Goal: Task Accomplishment & Management: Use online tool/utility

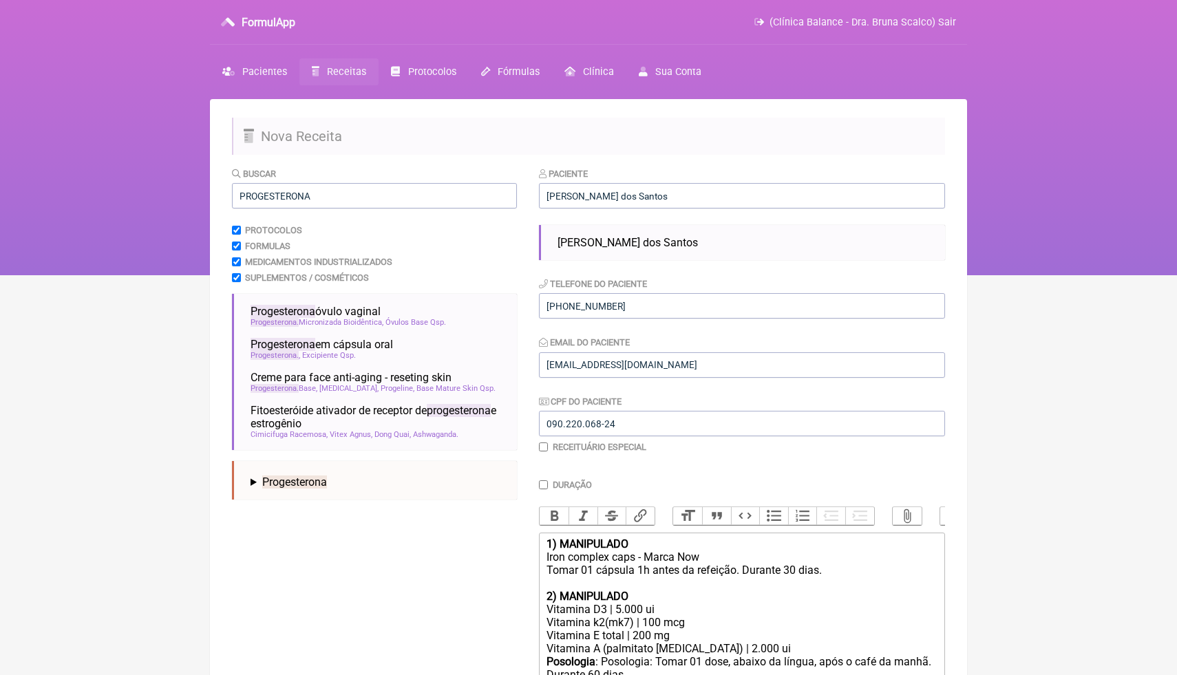
click at [1008, 275] on html "FormulApp (Clínica Balance - Dra. Bruna Scalco) Sair Pacientes Receitas Protoco…" at bounding box center [588, 137] width 1177 height 275
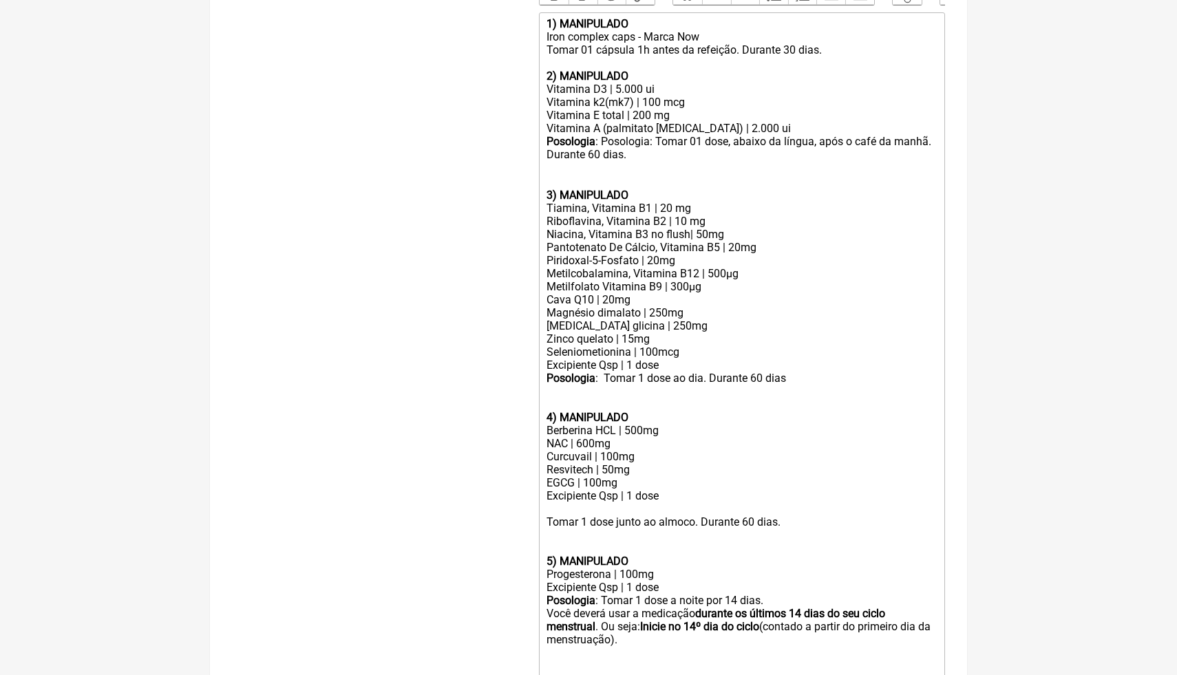
scroll to position [523, 0]
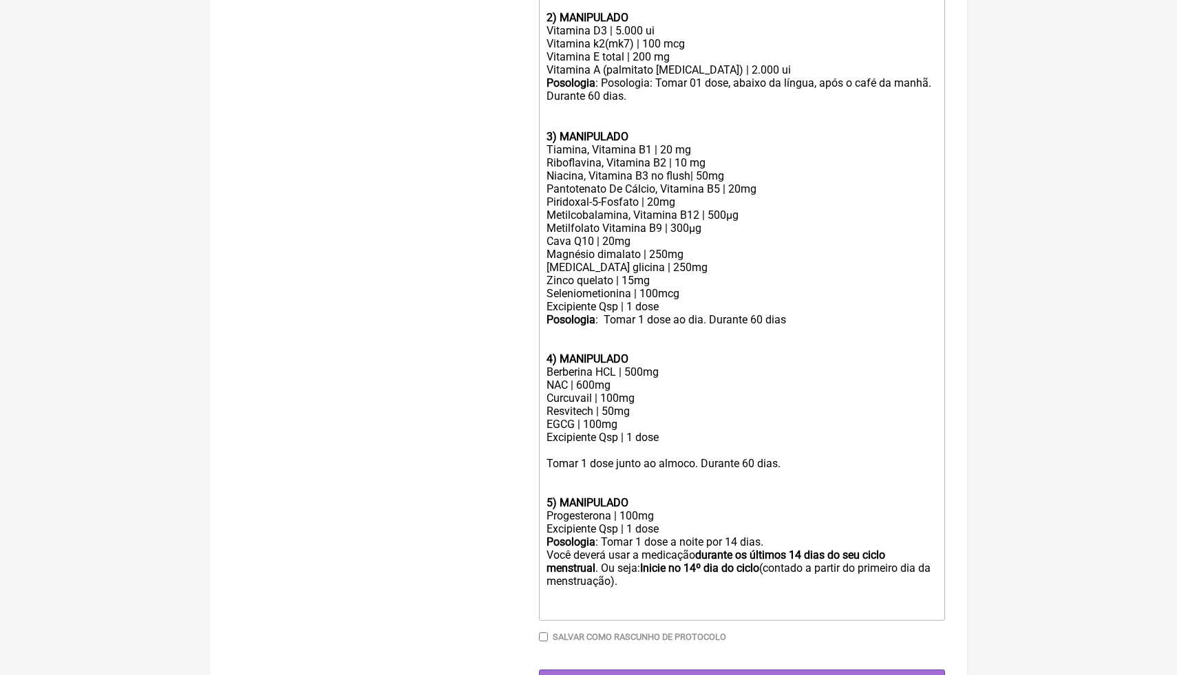
scroll to position [606, 0]
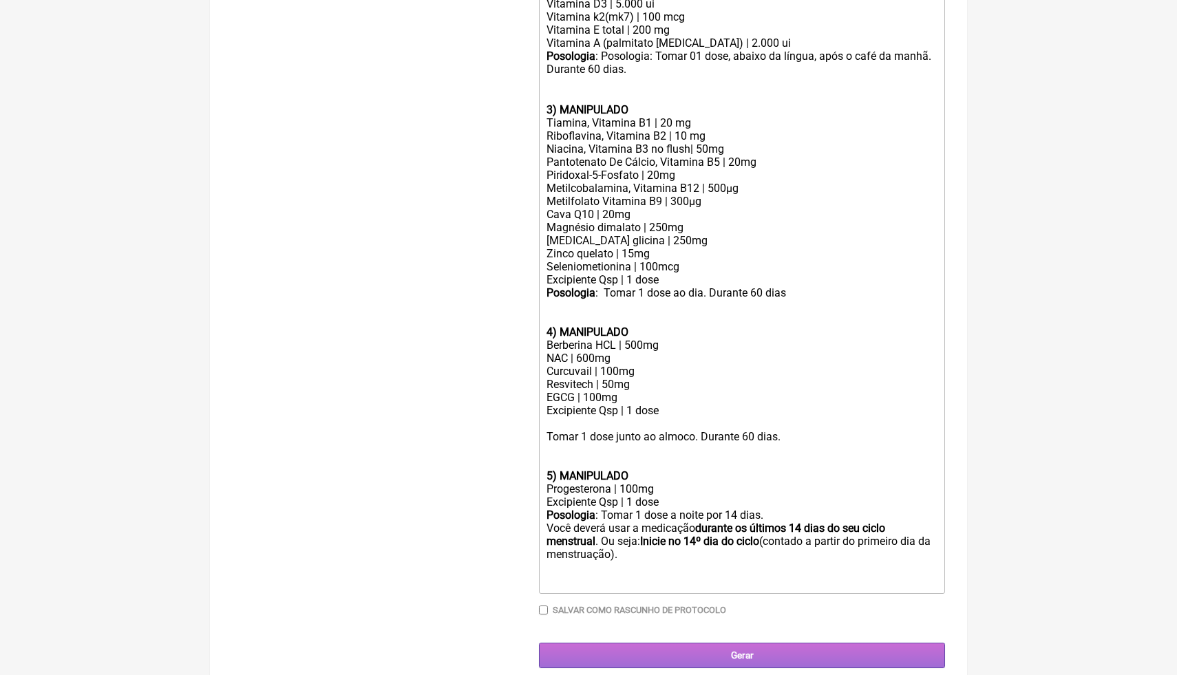
click at [752, 657] on input "Gerar" at bounding box center [742, 655] width 406 height 25
click at [649, 652] on input "Gerar" at bounding box center [742, 655] width 406 height 25
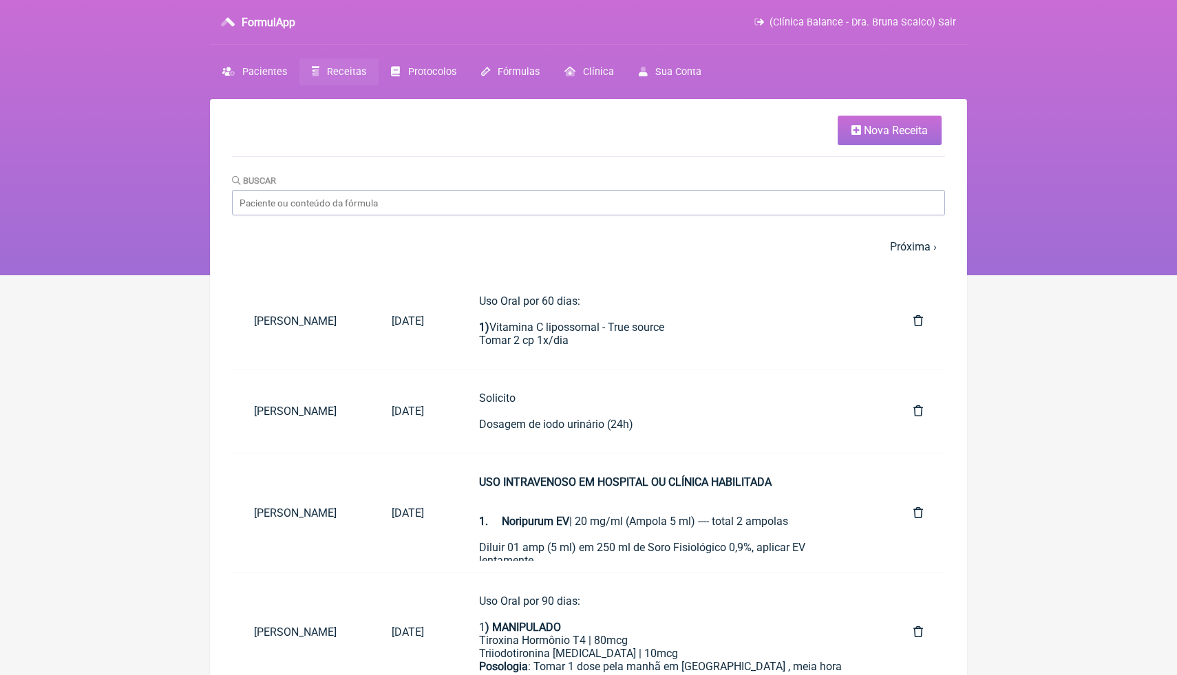
click at [1053, 142] on nav "FormulApp (Clínica Balance - Dra. Bruna Scalco) Sair [GEOGRAPHIC_DATA] Receitas…" at bounding box center [588, 137] width 1177 height 275
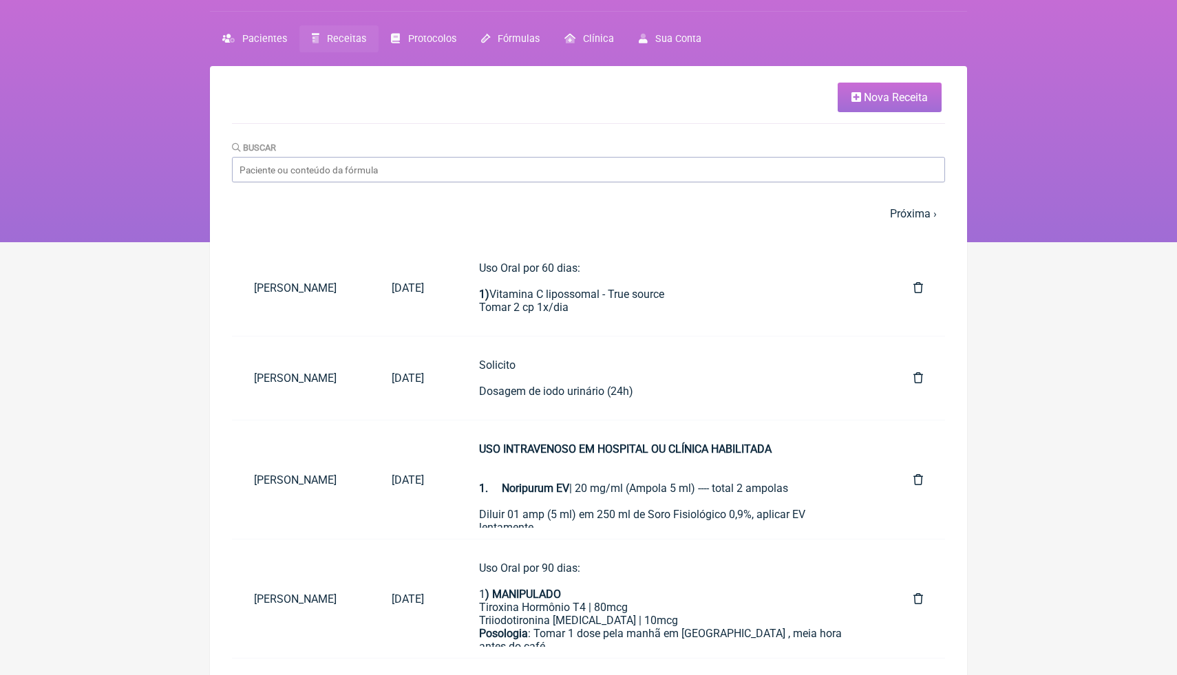
scroll to position [30, 0]
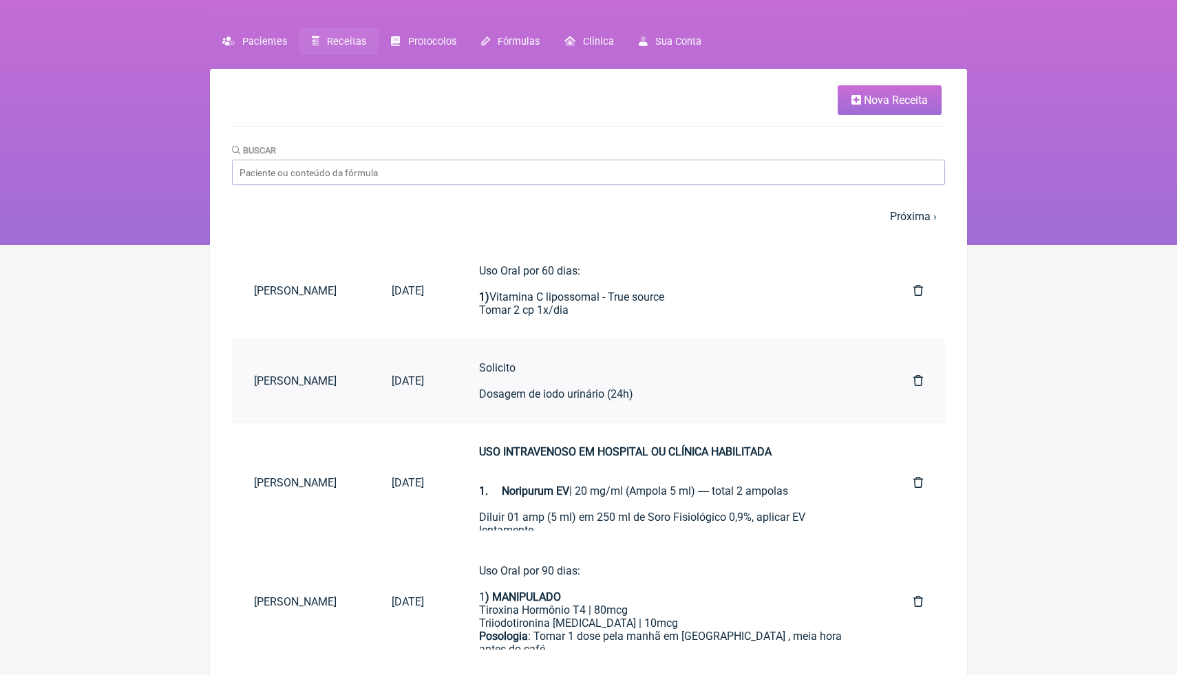
click at [698, 393] on div "Solicito Dosagem de iodo urinário (24h)" at bounding box center [668, 380] width 379 height 39
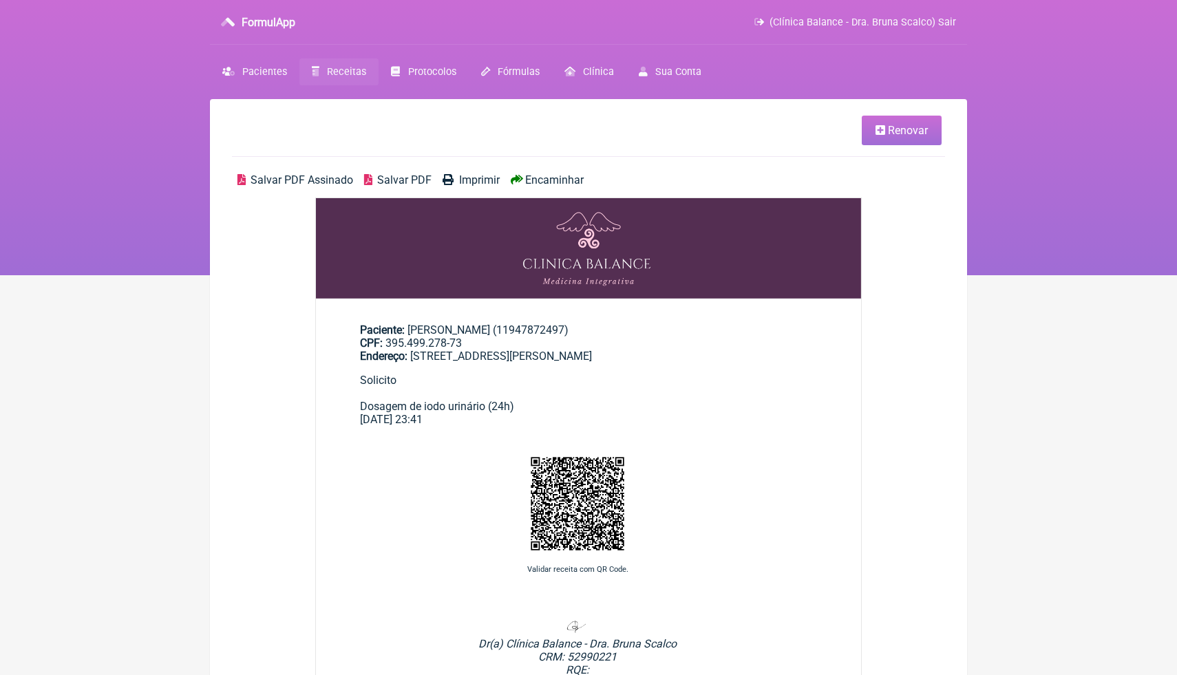
click at [716, 390] on div "Solicito Dosagem de iodo urinário (24h)" at bounding box center [588, 393] width 457 height 39
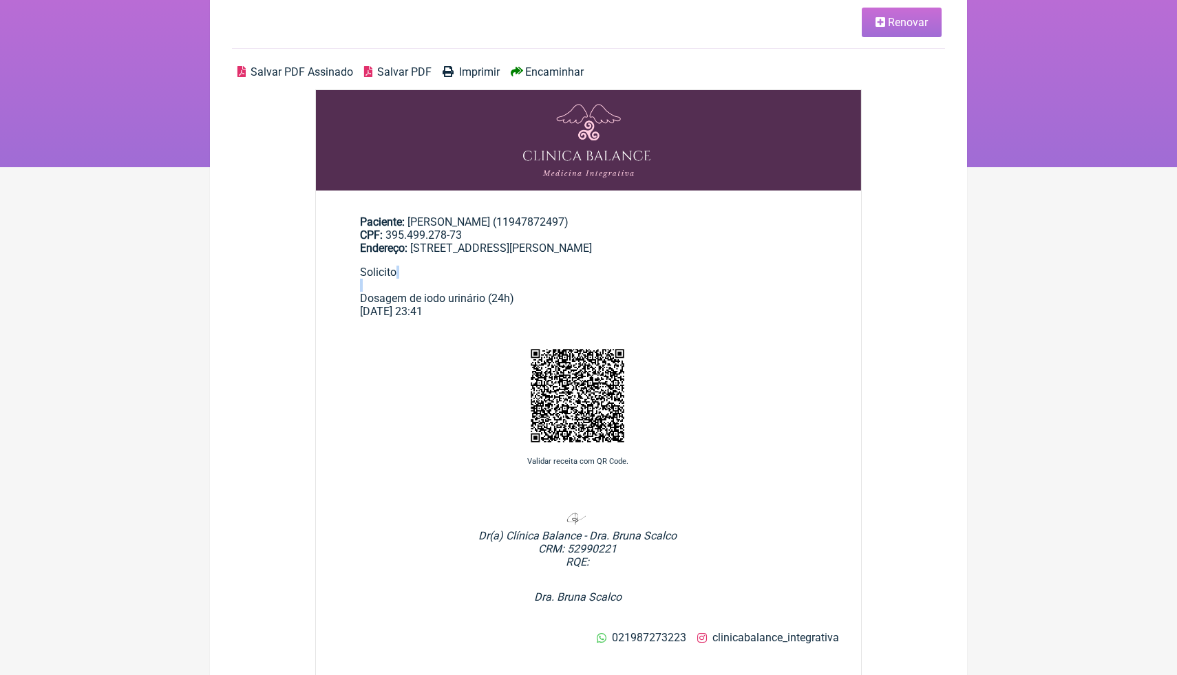
scroll to position [65, 0]
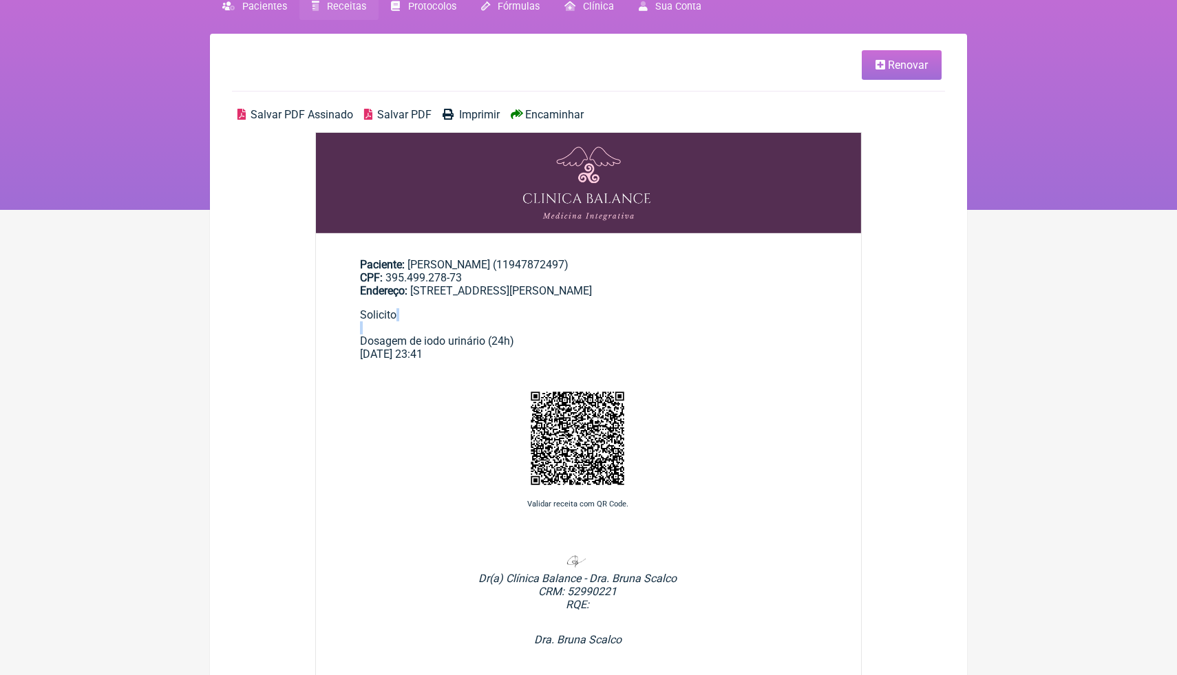
scroll to position [30, 0]
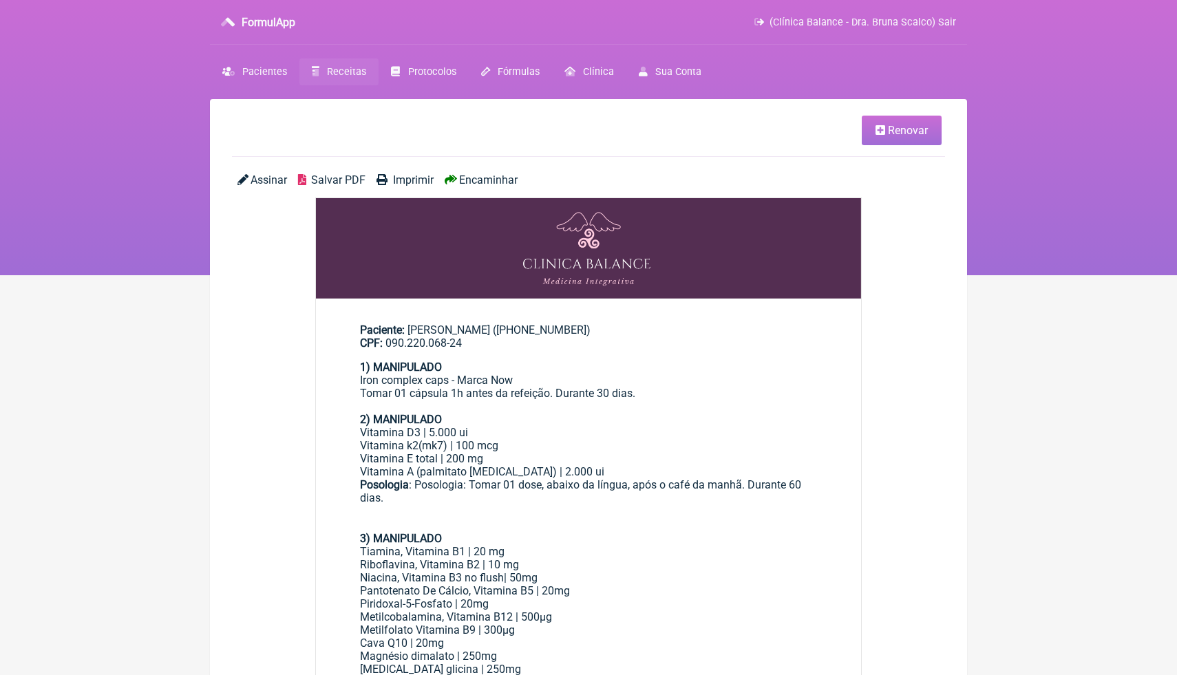
click at [1023, 215] on nav "FormulApp (Clínica Balance - Dra. Bruna Scalco) Sair [GEOGRAPHIC_DATA] Receitas…" at bounding box center [588, 137] width 1177 height 275
click at [337, 74] on span "Receitas" at bounding box center [346, 72] width 39 height 12
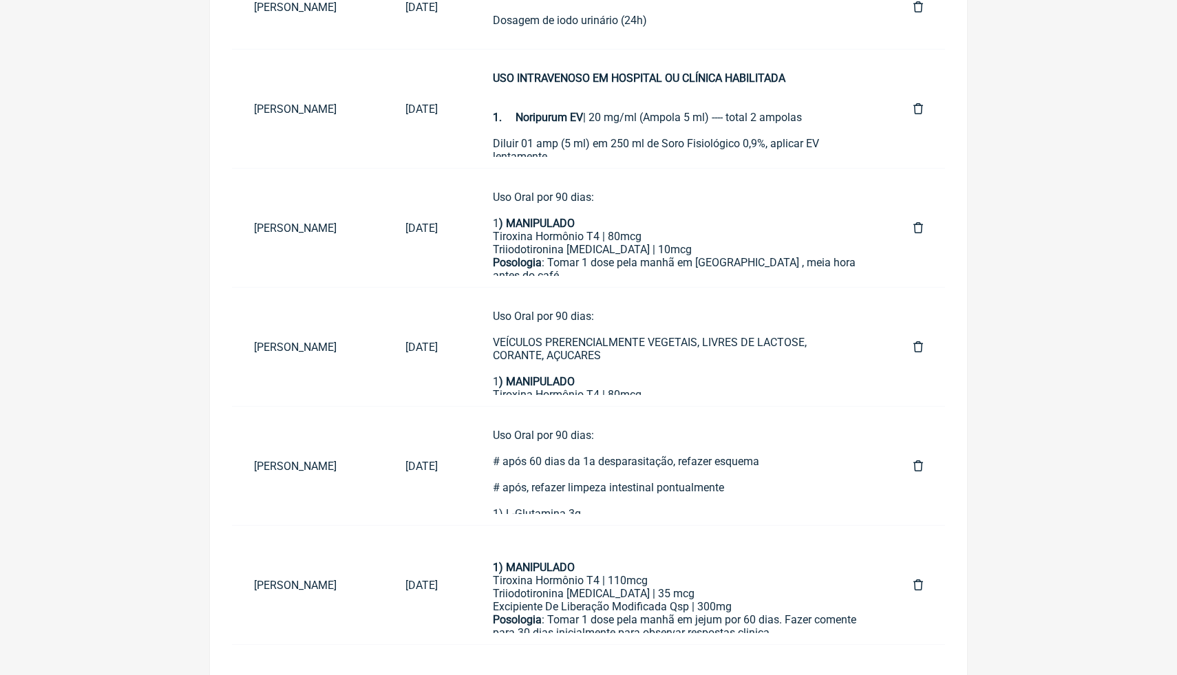
scroll to position [526, 0]
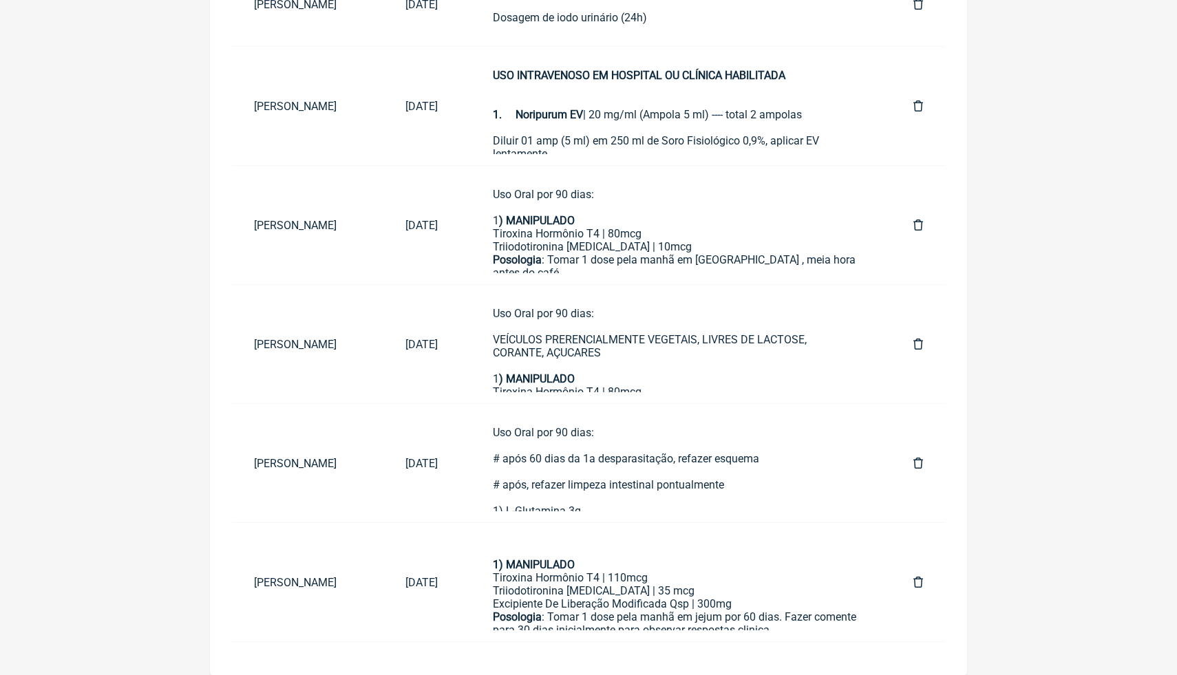
drag, startPoint x: 1054, startPoint y: 226, endPoint x: 1072, endPoint y: 200, distance: 31.5
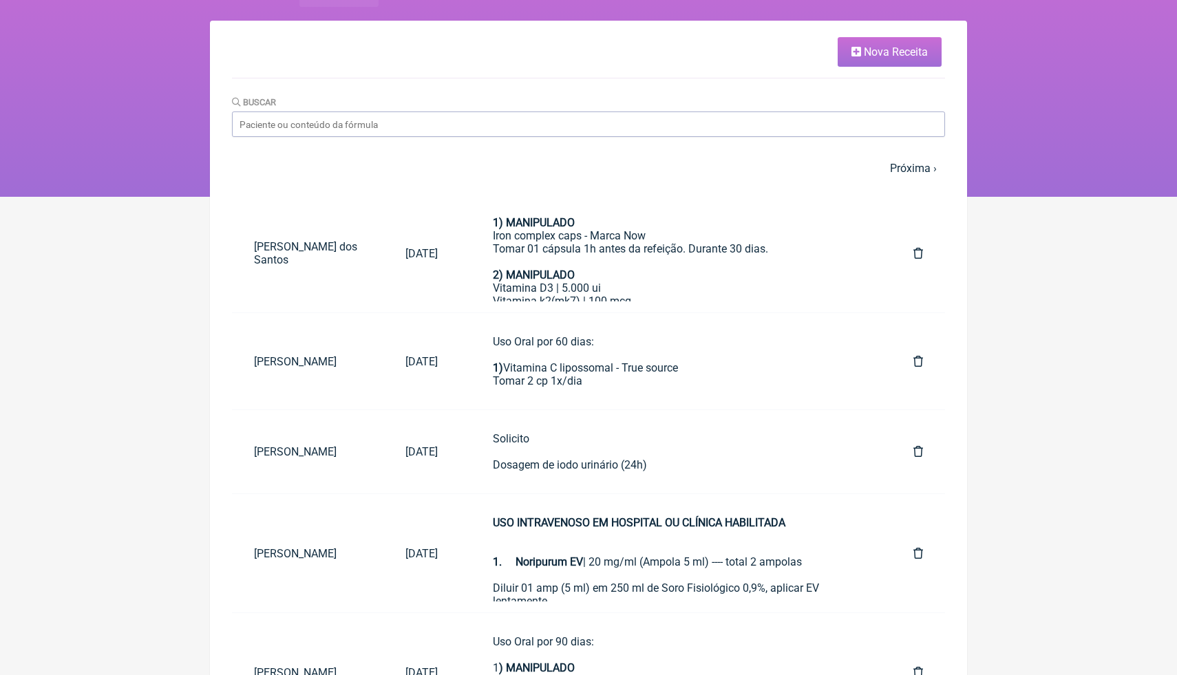
scroll to position [58, 0]
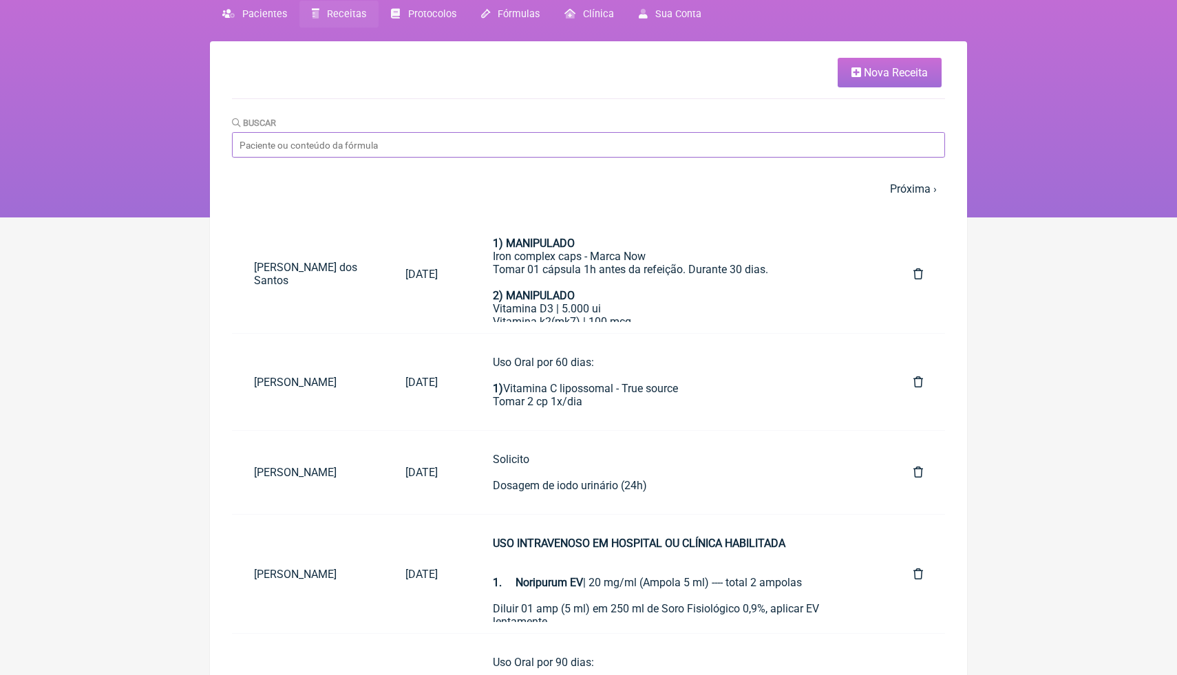
click at [760, 142] on input "Buscar" at bounding box center [588, 144] width 713 height 25
type input "[PERSON_NAME]"
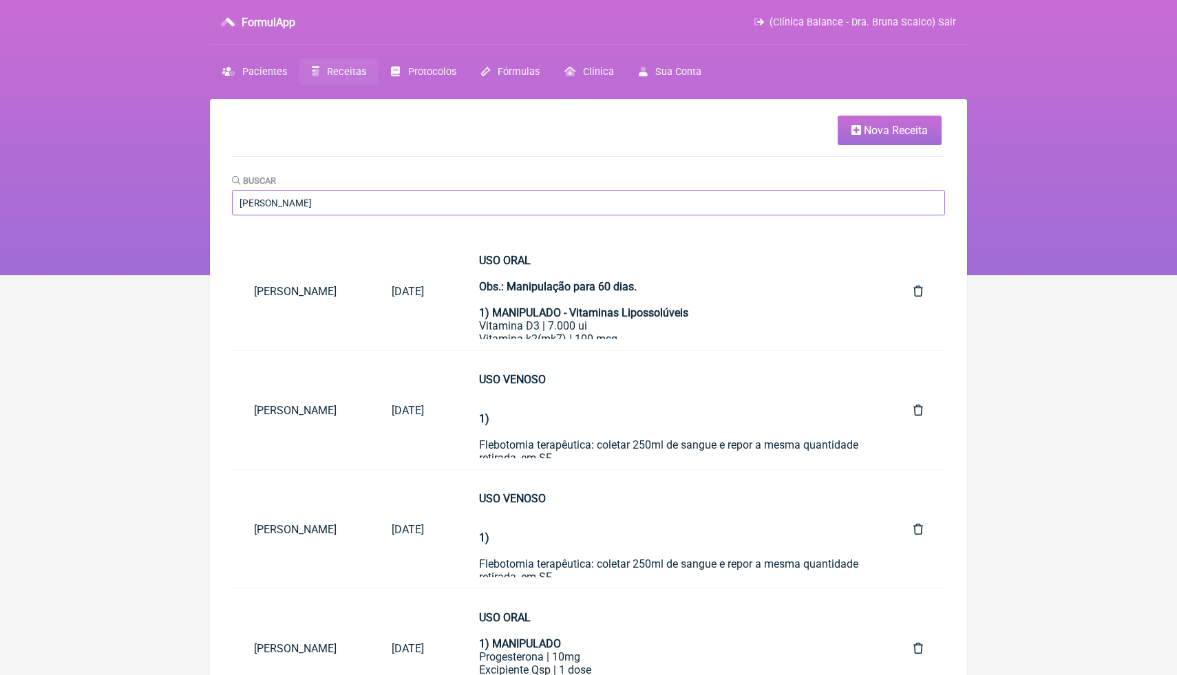
click at [383, 203] on input "[PERSON_NAME]" at bounding box center [588, 202] width 713 height 25
drag, startPoint x: 386, startPoint y: 202, endPoint x: 226, endPoint y: 202, distance: 160.3
